Goal: Task Accomplishment & Management: Manage account settings

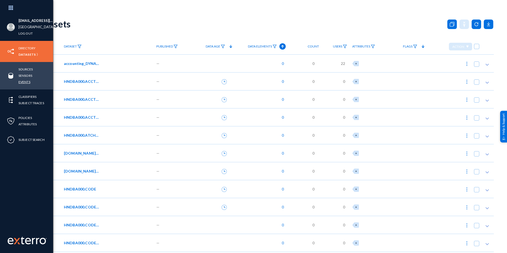
click at [27, 80] on link "Events" at bounding box center [24, 82] width 12 height 6
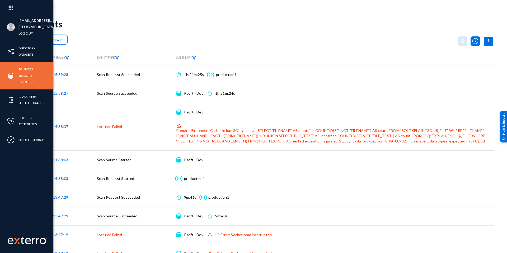
click at [31, 69] on link "Sources" at bounding box center [25, 69] width 14 height 6
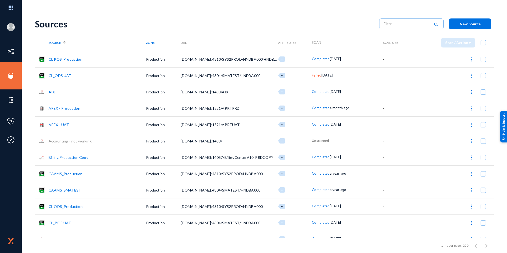
click at [67, 110] on link "APEX - Production" at bounding box center [65, 108] width 32 height 4
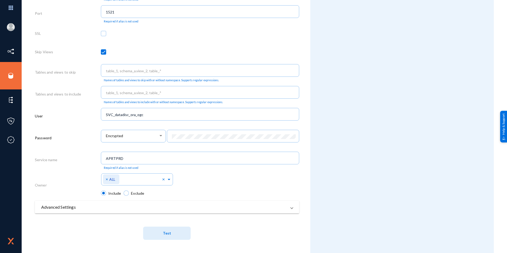
scroll to position [210, 0]
click at [177, 231] on button "Test" at bounding box center [167, 232] width 48 height 13
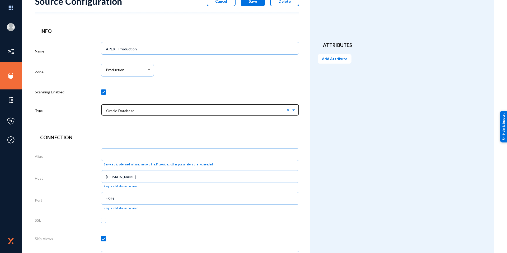
scroll to position [0, 0]
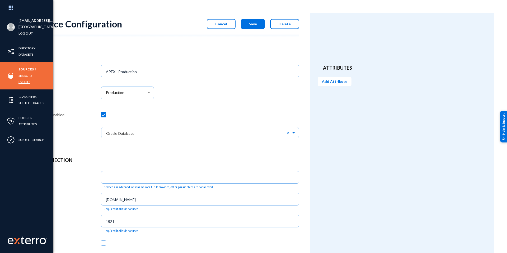
click at [27, 82] on link "Events" at bounding box center [24, 82] width 12 height 6
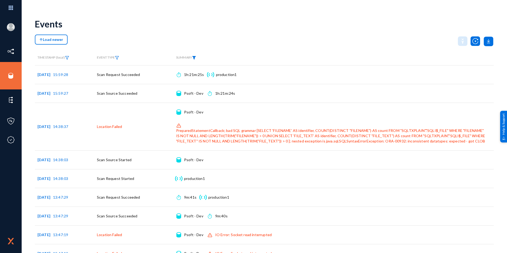
click at [195, 59] on img at bounding box center [194, 58] width 4 height 4
click at [196, 69] on span at bounding box center [201, 70] width 35 height 5
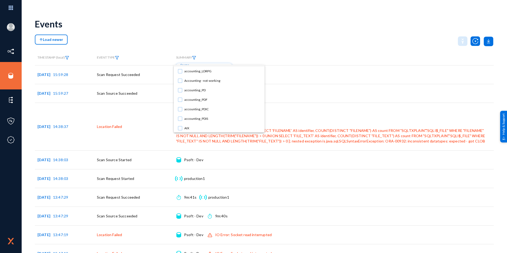
scroll to position [26, 0]
click at [192, 129] on span "APEX - Production" at bounding box center [222, 129] width 76 height 10
click at [233, 48] on div at bounding box center [253, 126] width 507 height 253
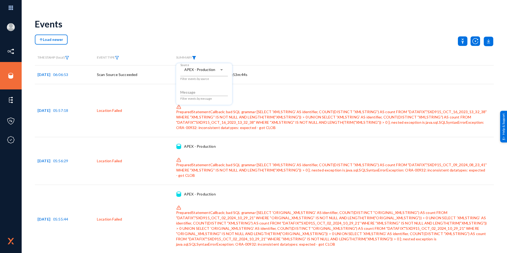
click at [217, 37] on div at bounding box center [253, 126] width 507 height 253
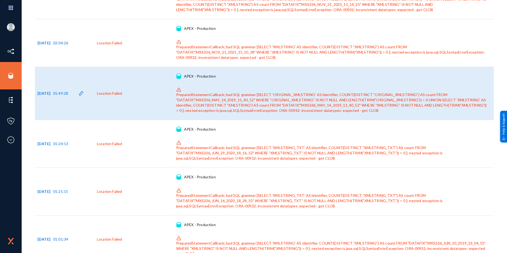
scroll to position [2310, 0]
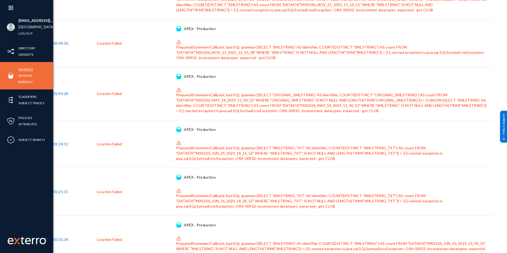
click at [22, 70] on link "Sources" at bounding box center [25, 69] width 14 height 6
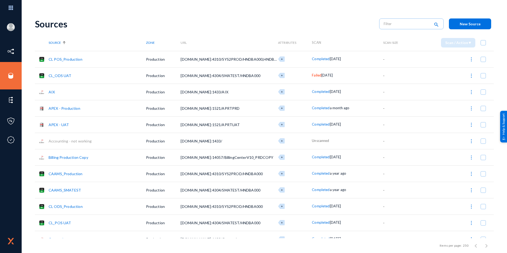
click at [70, 108] on link "APEX - Production" at bounding box center [65, 108] width 32 height 4
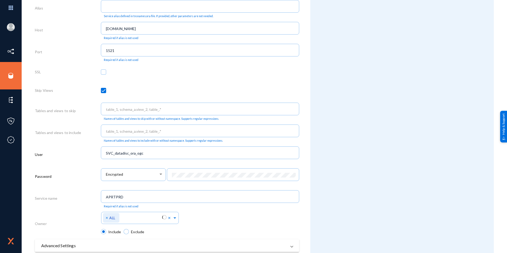
scroll to position [210, 0]
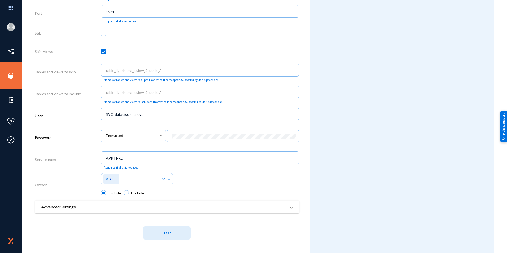
click at [94, 213] on mat-expansion-panel-header "Advanced Settings" at bounding box center [167, 207] width 264 height 13
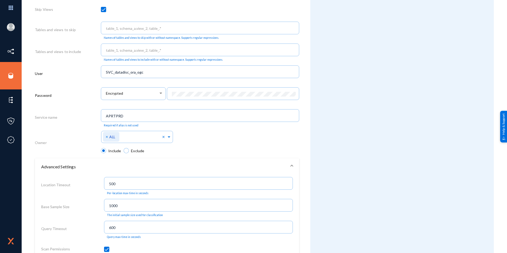
scroll to position [315, 0]
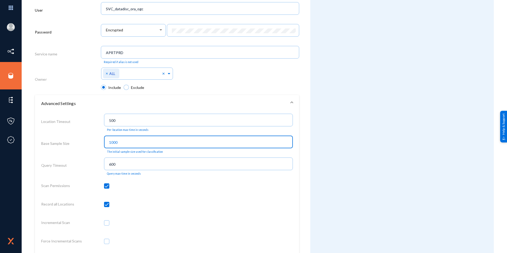
click at [120, 141] on input "1000" at bounding box center [199, 142] width 181 height 5
drag, startPoint x: 120, startPoint y: 141, endPoint x: 100, endPoint y: 143, distance: 20.2
click at [100, 143] on div "Base Sample Size 1000 The initial sample size used for classification" at bounding box center [167, 145] width 252 height 22
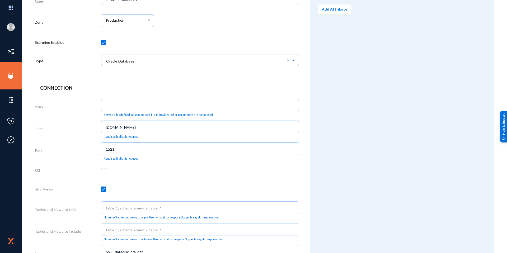
scroll to position [0, 0]
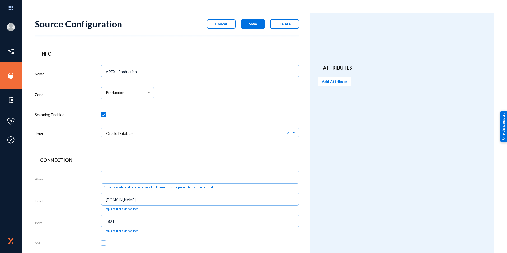
type input "400"
click at [255, 23] on span "Save" at bounding box center [253, 24] width 8 height 4
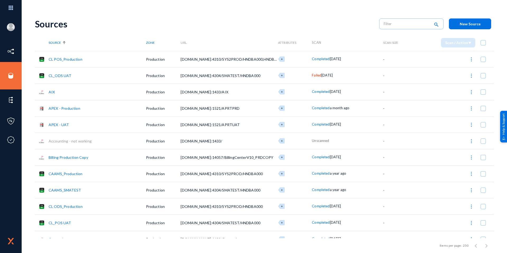
click at [457, 22] on button "New Source" at bounding box center [470, 23] width 42 height 11
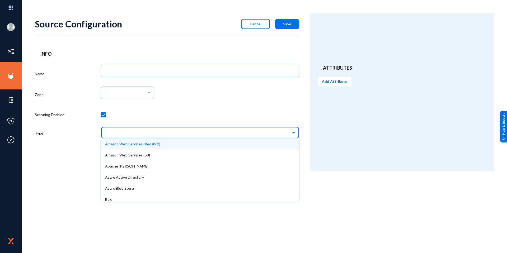
click at [153, 131] on input "text" at bounding box center [202, 132] width 193 height 9
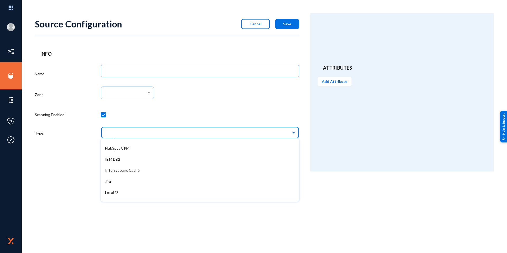
scroll to position [185, 0]
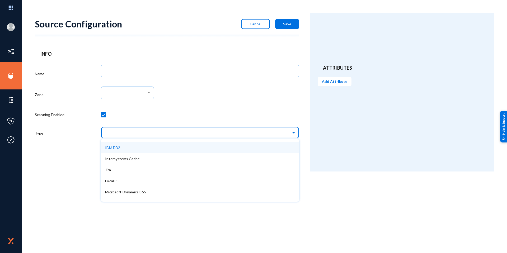
click at [133, 150] on div "IBM DB2" at bounding box center [200, 147] width 198 height 11
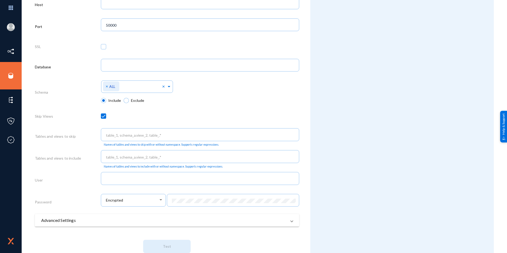
scroll to position [188, 0]
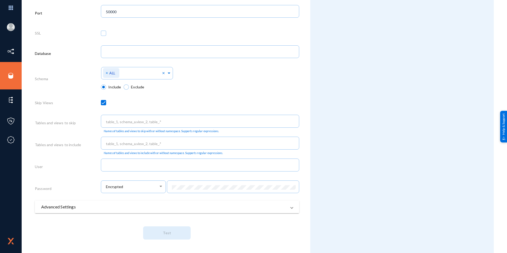
click at [93, 211] on mat-expansion-panel-header "Advanced Settings" at bounding box center [167, 207] width 264 height 13
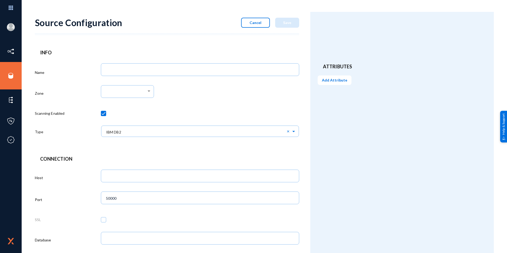
scroll to position [0, 0]
click at [261, 26] on button "Cancel" at bounding box center [255, 24] width 29 height 10
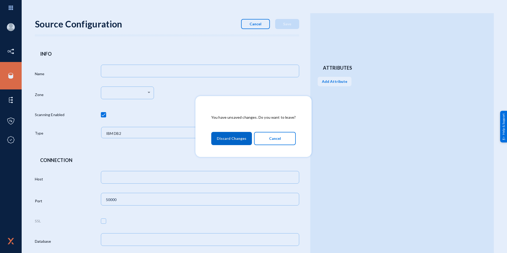
click at [240, 137] on span "Discard Changes" at bounding box center [232, 139] width 30 height 10
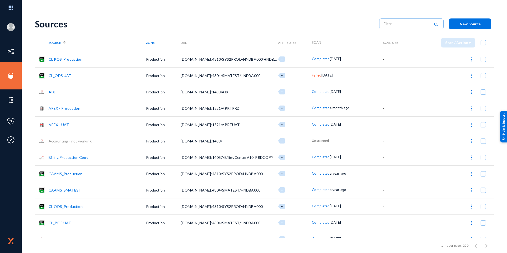
click at [71, 108] on link "APEX - Production" at bounding box center [65, 108] width 32 height 4
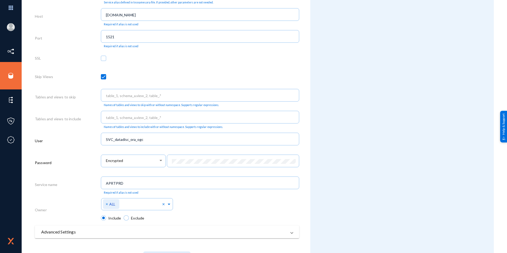
scroll to position [210, 0]
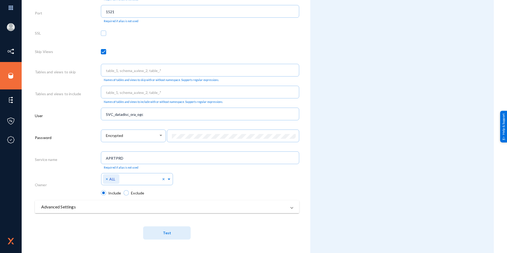
click at [67, 205] on mat-panel-title "Advanced Settings" at bounding box center [163, 207] width 245 height 6
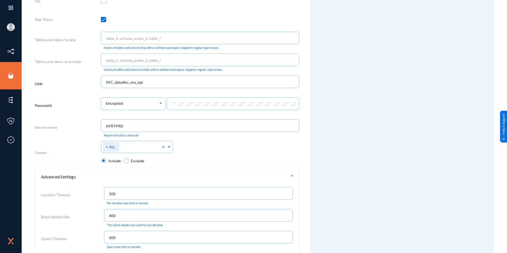
scroll to position [289, 0]
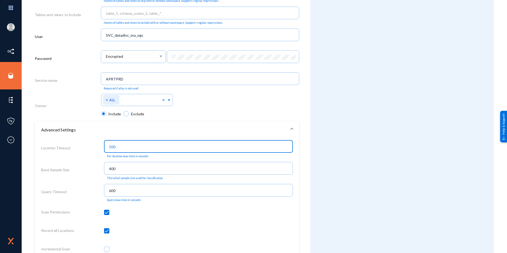
drag, startPoint x: 117, startPoint y: 146, endPoint x: 104, endPoint y: 146, distance: 13.5
click at [104, 146] on div "500" at bounding box center [198, 146] width 189 height 14
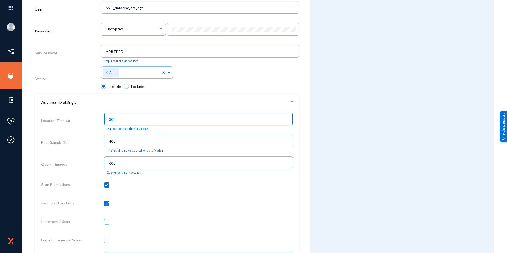
scroll to position [342, 0]
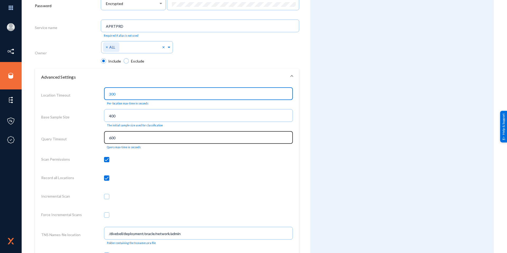
type input "300"
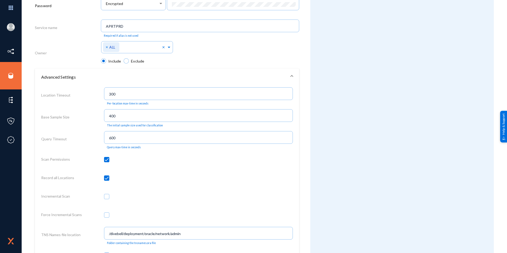
drag, startPoint x: 132, startPoint y: 141, endPoint x: 103, endPoint y: 142, distance: 28.5
click at [103, 142] on div "Query Timeout 600 Query max-time in seconds" at bounding box center [167, 140] width 252 height 22
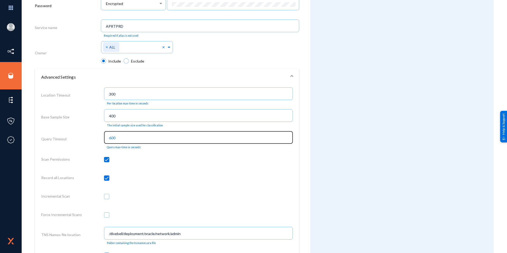
click at [125, 138] on input "600" at bounding box center [199, 138] width 181 height 5
type input "6"
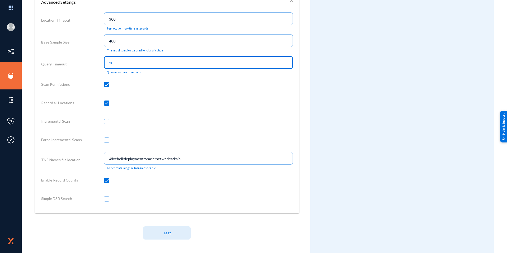
type input "20"
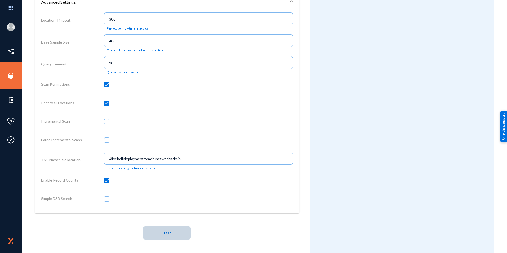
click at [160, 234] on button "Test" at bounding box center [167, 232] width 48 height 13
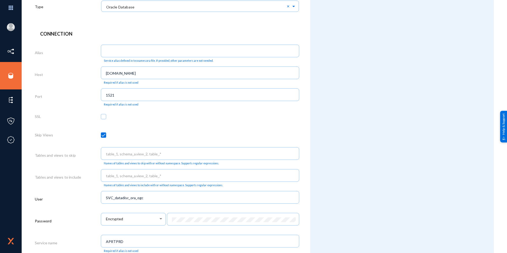
scroll to position [0, 0]
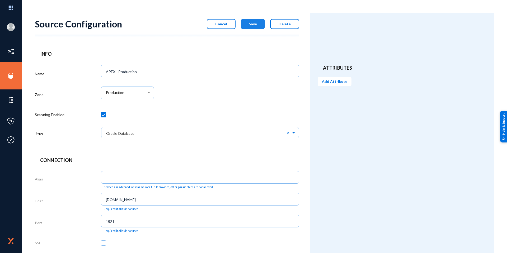
click at [247, 25] on button "Save" at bounding box center [253, 24] width 24 height 10
